Goal: Task Accomplishment & Management: Complete application form

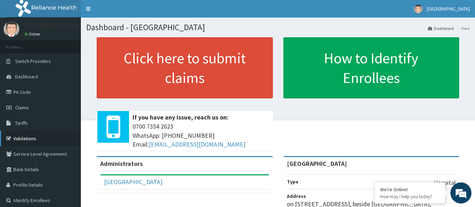
click at [27, 134] on link "Validations" at bounding box center [40, 138] width 81 height 15
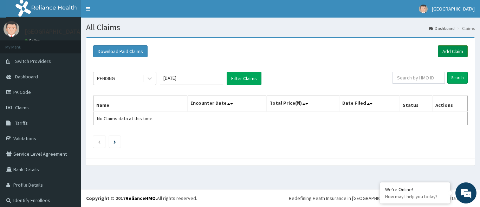
click at [448, 50] on link "Add Claim" at bounding box center [453, 51] width 30 height 12
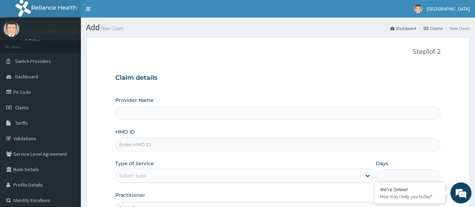
type input "[GEOGRAPHIC_DATA]"
click at [195, 142] on input "HMO ID" at bounding box center [278, 145] width 326 height 14
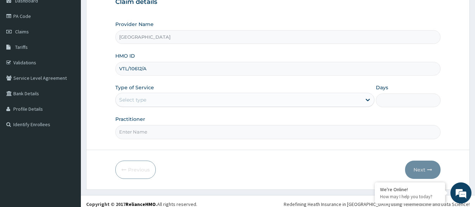
scroll to position [78, 0]
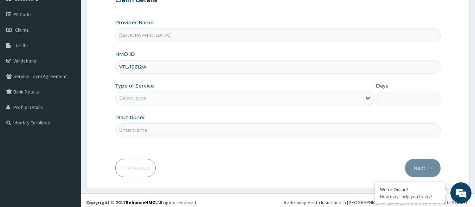
type input "VTL/10612/A"
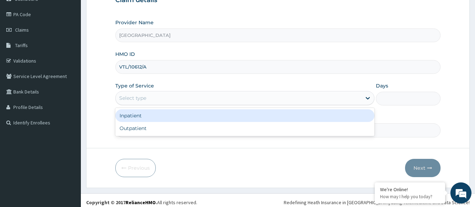
click at [204, 99] on div "Select type" at bounding box center [239, 97] width 246 height 11
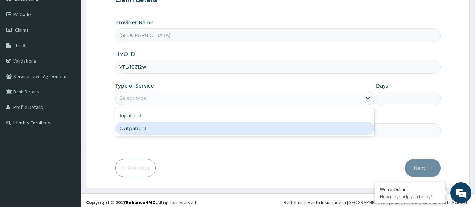
click at [177, 133] on div "Outpatient" at bounding box center [244, 128] width 259 height 13
type input "1"
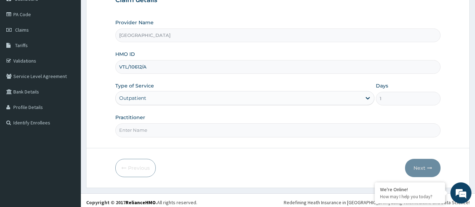
click at [199, 129] on input "Practitioner" at bounding box center [278, 130] width 326 height 14
type input "DR DAIRO"
click at [414, 165] on button "Next" at bounding box center [423, 168] width 36 height 18
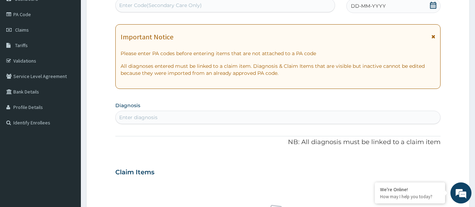
click at [432, 35] on icon at bounding box center [433, 36] width 4 height 5
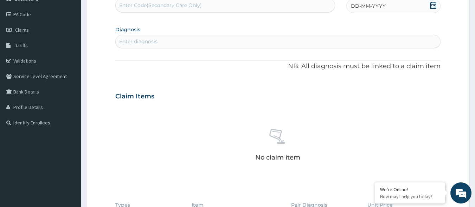
click at [434, 7] on icon at bounding box center [433, 5] width 7 height 7
click at [376, 70] on div "13" at bounding box center [374, 73] width 11 height 11
click at [174, 38] on div "Enter diagnosis" at bounding box center [278, 41] width 325 height 11
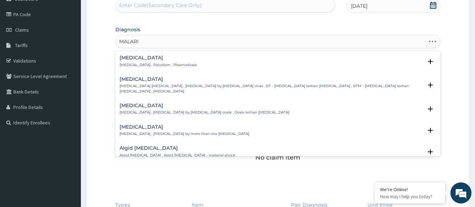
type input "MALARIA"
click at [138, 59] on h4 "Malaria" at bounding box center [158, 57] width 77 height 5
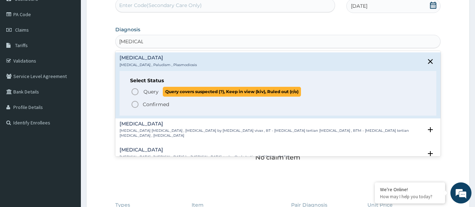
click at [156, 88] on span "Query" at bounding box center [150, 91] width 15 height 7
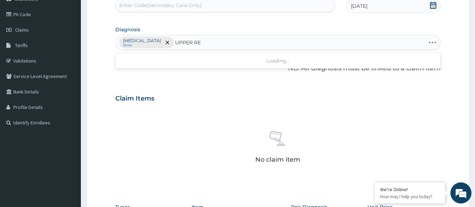
type input "UPPER RES"
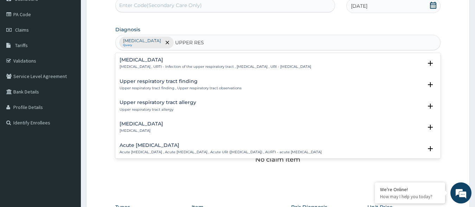
click at [167, 59] on h4 "Upper respiratory infection" at bounding box center [216, 59] width 192 height 5
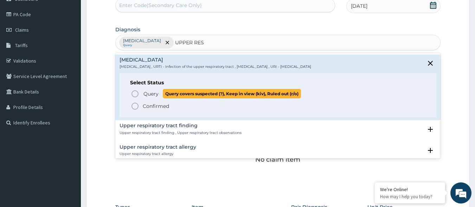
click at [150, 93] on span "Query" at bounding box center [150, 93] width 15 height 7
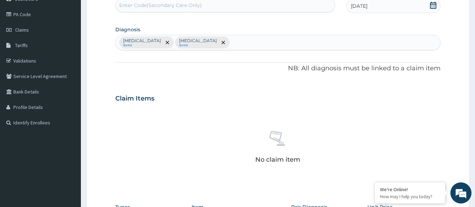
click at [236, 83] on div "PA Code / Prescription Code Enter Code(Secondary Care Only) Encounter Date 13-0…" at bounding box center [278, 134] width 326 height 290
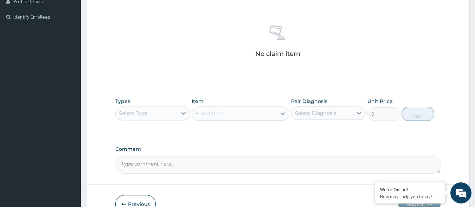
scroll to position [184, 0]
click at [184, 111] on icon at bounding box center [183, 112] width 7 height 7
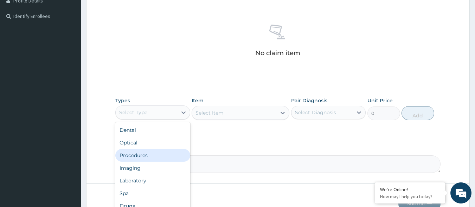
click at [156, 154] on div "Procedures" at bounding box center [152, 155] width 75 height 13
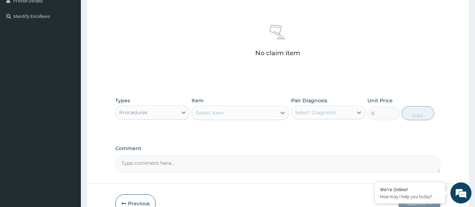
click at [229, 112] on div "Select Item" at bounding box center [234, 112] width 84 height 11
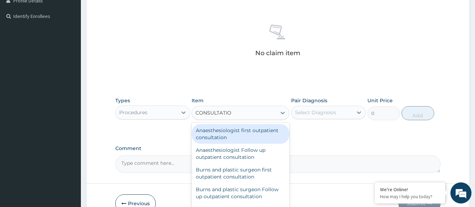
type input "CONSULTATION"
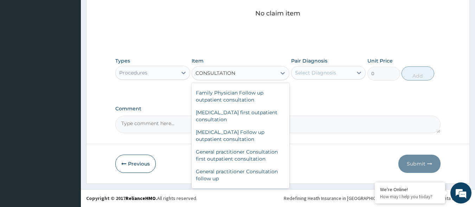
scroll to position [338, 0]
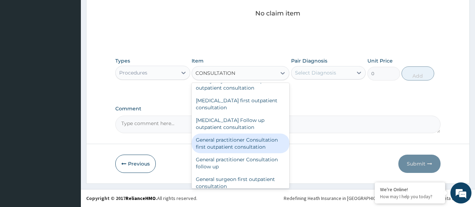
click at [246, 149] on div "General practitioner Consultation first outpatient consultation" at bounding box center [241, 144] width 98 height 20
type input "3000"
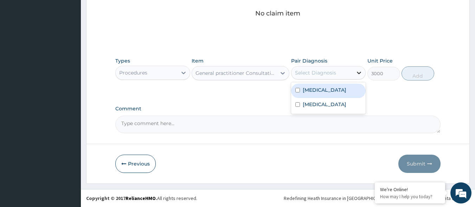
click at [360, 73] on icon at bounding box center [359, 73] width 4 height 2
click at [341, 95] on div "Malaria" at bounding box center [328, 91] width 75 height 14
checkbox input "true"
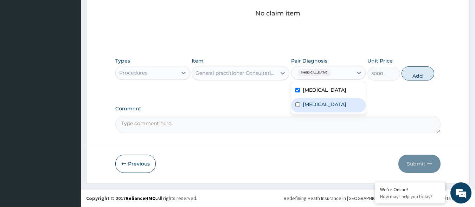
click at [340, 102] on label "Upper respiratory infection" at bounding box center [325, 104] width 44 height 7
checkbox input "true"
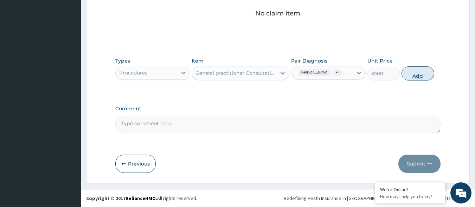
click at [413, 76] on button "Add" at bounding box center [418, 73] width 33 height 14
type input "0"
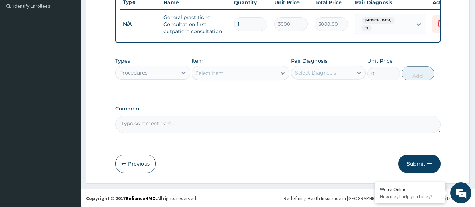
scroll to position [200, 0]
click at [183, 74] on icon at bounding box center [183, 72] width 7 height 7
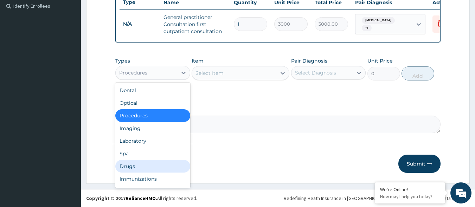
click at [154, 164] on div "Drugs" at bounding box center [152, 166] width 75 height 13
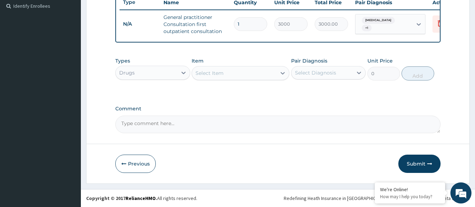
click at [232, 75] on div "Select Item" at bounding box center [234, 73] width 84 height 11
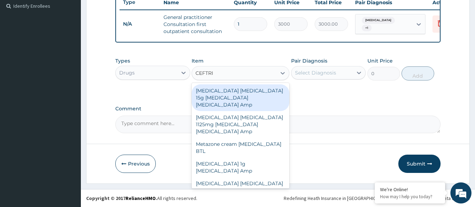
type input "CEFTRIA"
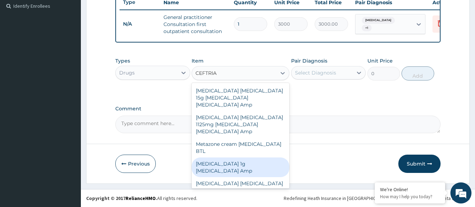
click at [243, 158] on div "Ceftriaxone 1g Ceftriaxone Amp" at bounding box center [241, 168] width 98 height 20
type input "600"
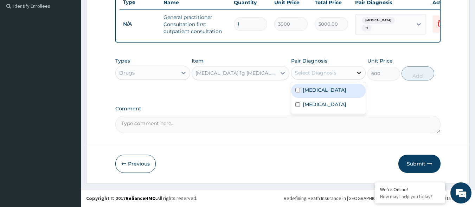
click at [356, 72] on icon at bounding box center [359, 72] width 7 height 7
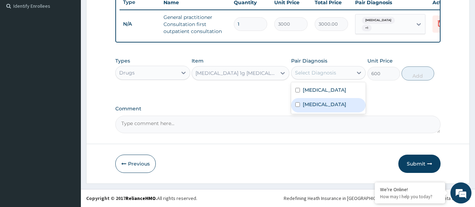
click at [324, 105] on label "Upper respiratory infection" at bounding box center [325, 104] width 44 height 7
checkbox input "true"
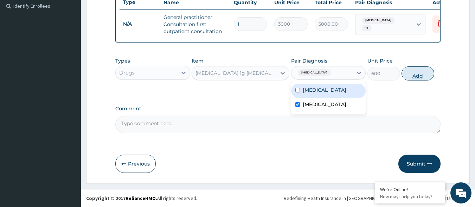
click at [419, 73] on button "Add" at bounding box center [418, 73] width 33 height 14
type input "0"
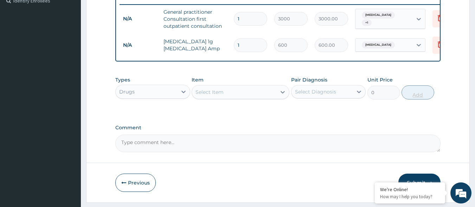
type input "0.00"
type input "3"
type input "1800.00"
type input "3"
click at [226, 98] on div "Select Item" at bounding box center [234, 92] width 84 height 11
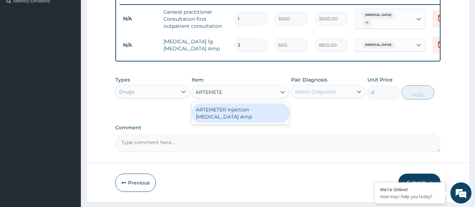
type input "ARTEMETER"
click at [235, 113] on div "ARTEMETER Injection Artemether Amp" at bounding box center [241, 113] width 98 height 20
type input "360"
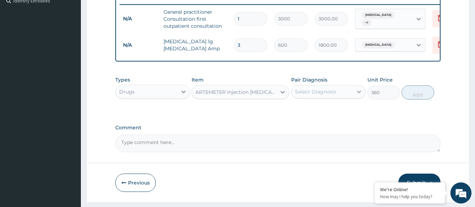
click at [358, 93] on icon at bounding box center [359, 92] width 4 height 2
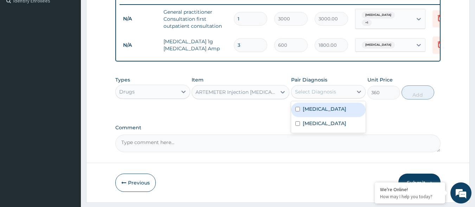
click at [330, 117] on div "Malaria" at bounding box center [328, 110] width 75 height 14
checkbox input "true"
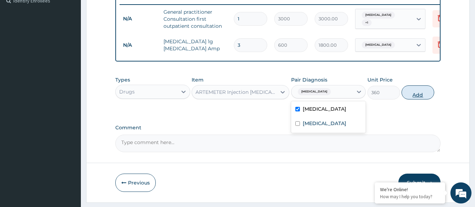
click at [416, 100] on button "Add" at bounding box center [418, 92] width 33 height 14
type input "0"
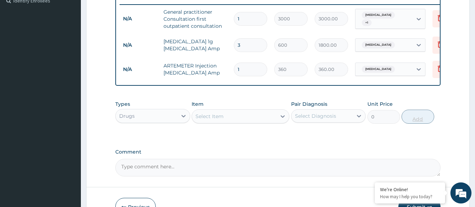
type input "0.00"
type input "6"
type input "2160.00"
type input "6"
click at [234, 122] on div "Select Item" at bounding box center [234, 116] width 84 height 11
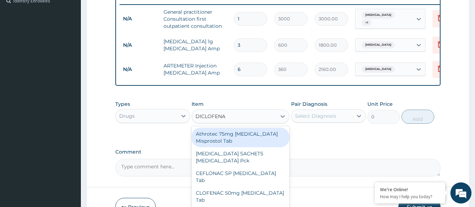
type input "DICLOFENAC"
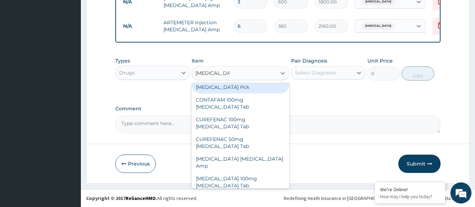
scroll to position [98, 0]
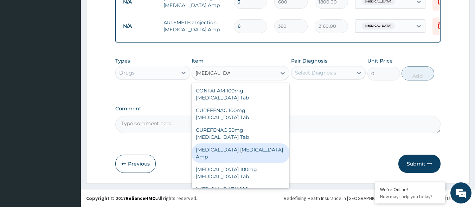
click at [262, 143] on div "Diclofenac Diclofenac Amp" at bounding box center [241, 153] width 98 height 20
type input "288"
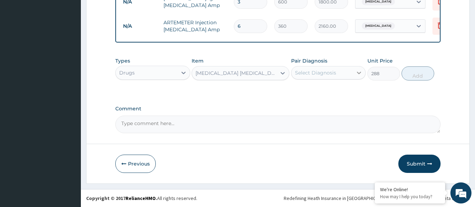
click at [361, 73] on icon at bounding box center [359, 72] width 7 height 7
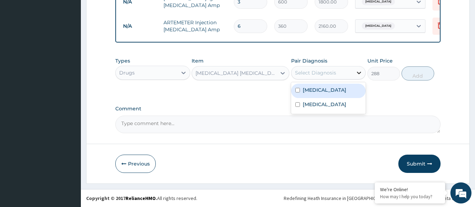
click at [361, 73] on icon at bounding box center [359, 72] width 7 height 7
click at [357, 72] on icon at bounding box center [359, 72] width 7 height 7
click at [343, 92] on div "Malaria" at bounding box center [328, 91] width 75 height 14
checkbox input "true"
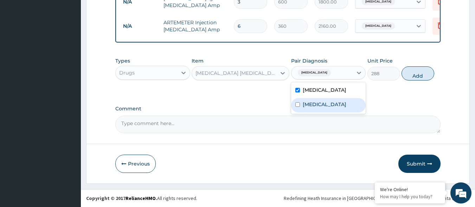
click at [339, 104] on label "Upper respiratory infection" at bounding box center [325, 104] width 44 height 7
checkbox input "true"
click at [415, 76] on button "Add" at bounding box center [418, 73] width 33 height 14
type input "0"
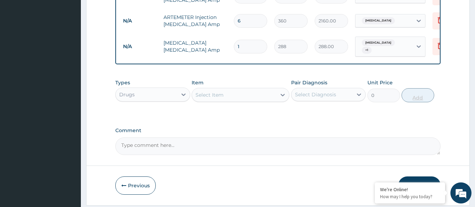
type input "0.00"
type input "2"
type input "576.00"
type input "2"
click at [220, 98] on div "Select Item" at bounding box center [210, 94] width 28 height 7
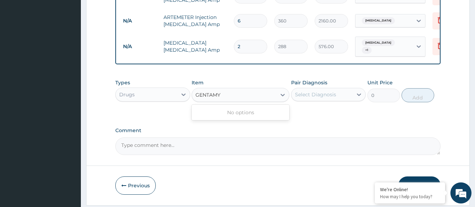
type input "GENTAM"
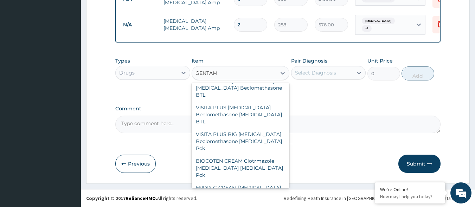
scroll to position [70, 0]
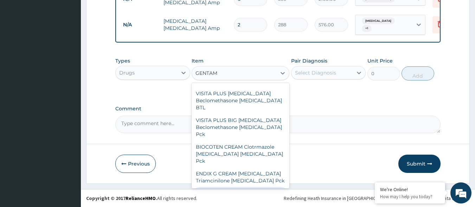
click at [226, 187] on div "GENTAMICIN Injection 2ml Gentamicin Amp" at bounding box center [241, 197] width 98 height 20
type input "324"
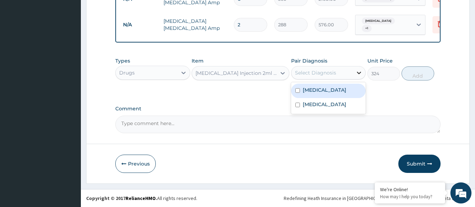
click at [358, 74] on icon at bounding box center [359, 72] width 7 height 7
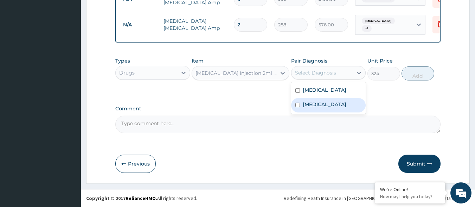
click at [346, 106] on label "Upper respiratory infection" at bounding box center [325, 104] width 44 height 7
checkbox input "true"
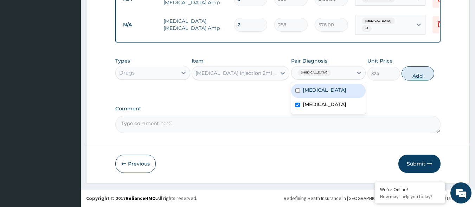
click at [415, 73] on button "Add" at bounding box center [418, 73] width 33 height 14
type input "0"
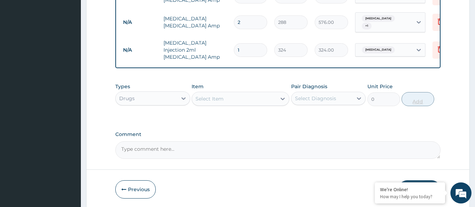
type input "0.00"
type input "6"
type input "1944.00"
type input "6"
click at [226, 100] on div "Select Item" at bounding box center [234, 98] width 84 height 11
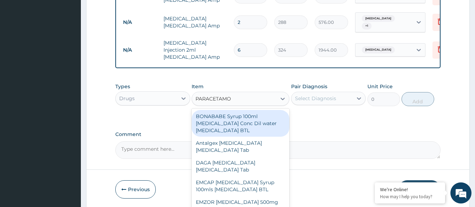
type input "PARACETAMOL"
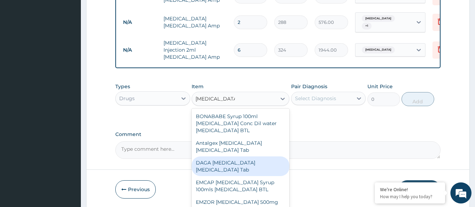
click at [232, 164] on div "DAGA PARACETAMOL Acetaminophen Tab" at bounding box center [241, 166] width 98 height 20
type input "24"
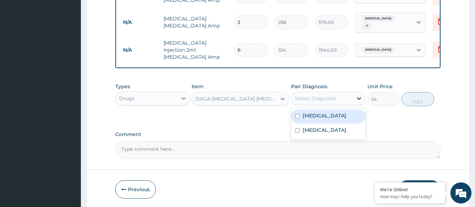
click at [356, 98] on icon at bounding box center [359, 98] width 7 height 7
click at [326, 118] on div "Malaria" at bounding box center [328, 116] width 75 height 14
checkbox input "true"
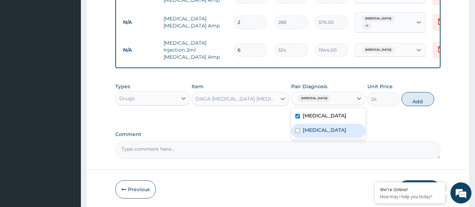
click at [328, 129] on label "Upper respiratory infection" at bounding box center [325, 130] width 44 height 7
checkbox input "true"
click at [416, 100] on button "Add" at bounding box center [418, 99] width 33 height 14
type input "0"
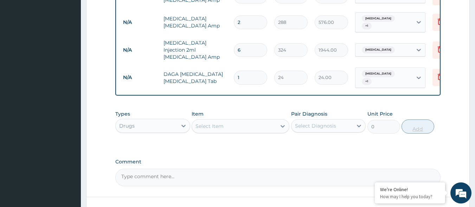
type input "0.00"
type input "2"
type input "48.00"
type input "26"
type input "624.00"
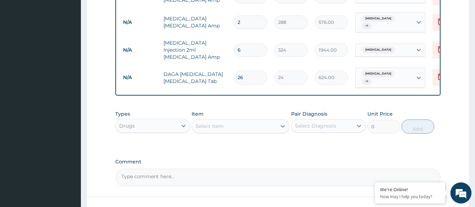
type input "26"
click at [256, 121] on div "Select Item" at bounding box center [234, 126] width 84 height 11
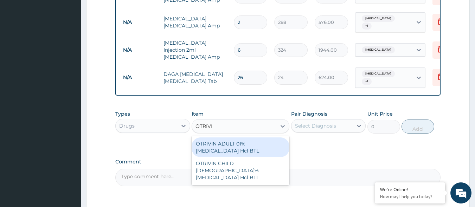
type input "OTRIVIN"
click at [255, 148] on div "OTRIVIN ADULT 01% Xylometazoline Hcl BTL" at bounding box center [241, 148] width 98 height 20
type input "1164"
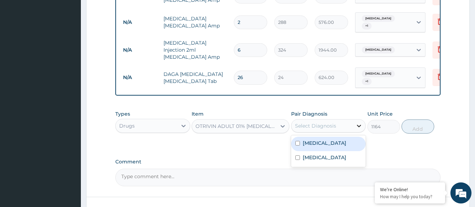
click at [359, 123] on icon at bounding box center [359, 125] width 7 height 7
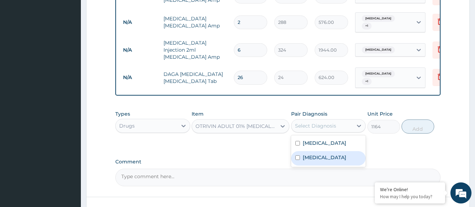
click at [334, 161] on label "Upper respiratory infection" at bounding box center [325, 157] width 44 height 7
checkbox input "true"
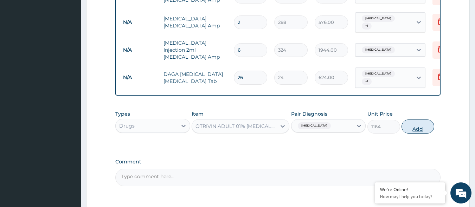
click at [421, 123] on button "Add" at bounding box center [418, 127] width 33 height 14
type input "0"
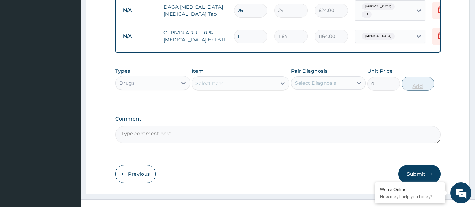
scroll to position [345, 0]
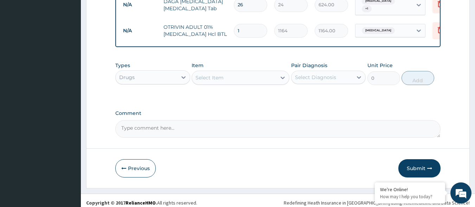
click at [172, 126] on textarea "Comment" at bounding box center [278, 129] width 326 height 18
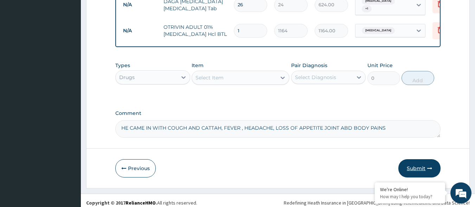
type textarea "HE CAME IN WITH COUGH AND CATTAH, FEVER , HEADACHE, LOSS OF APPETITE JOINT ABD …"
click at [420, 161] on button "Submit" at bounding box center [419, 168] width 42 height 18
